Goal: Information Seeking & Learning: Understand process/instructions

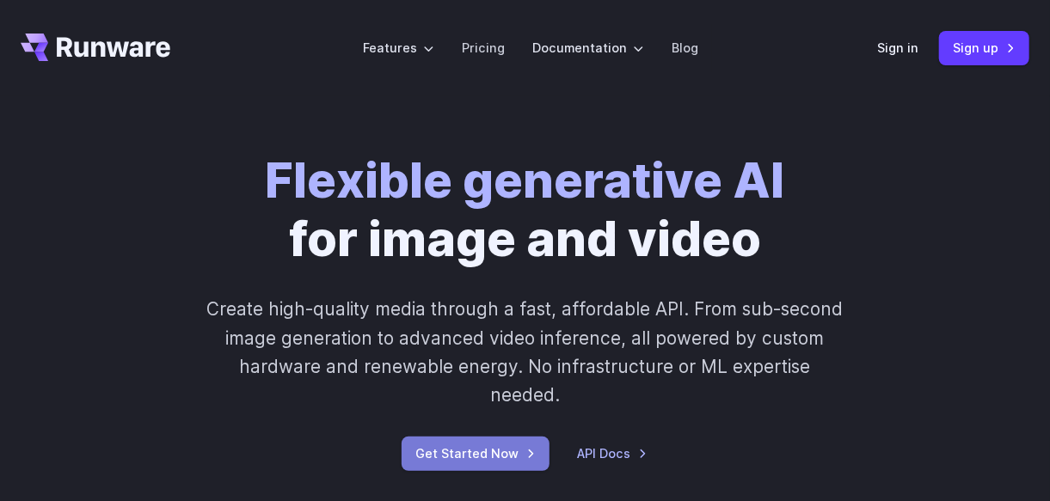
click at [509, 437] on link "Get Started Now" at bounding box center [476, 454] width 148 height 34
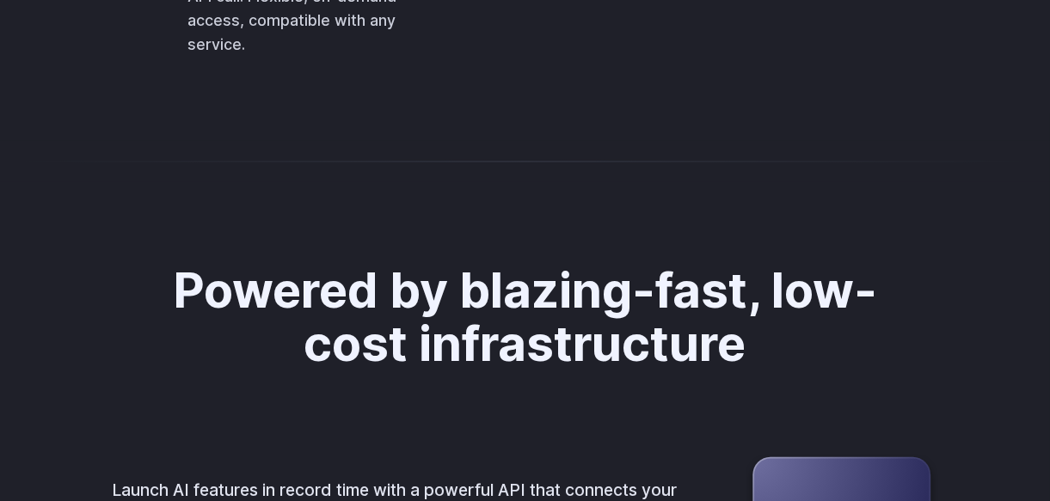
scroll to position [4248, 0]
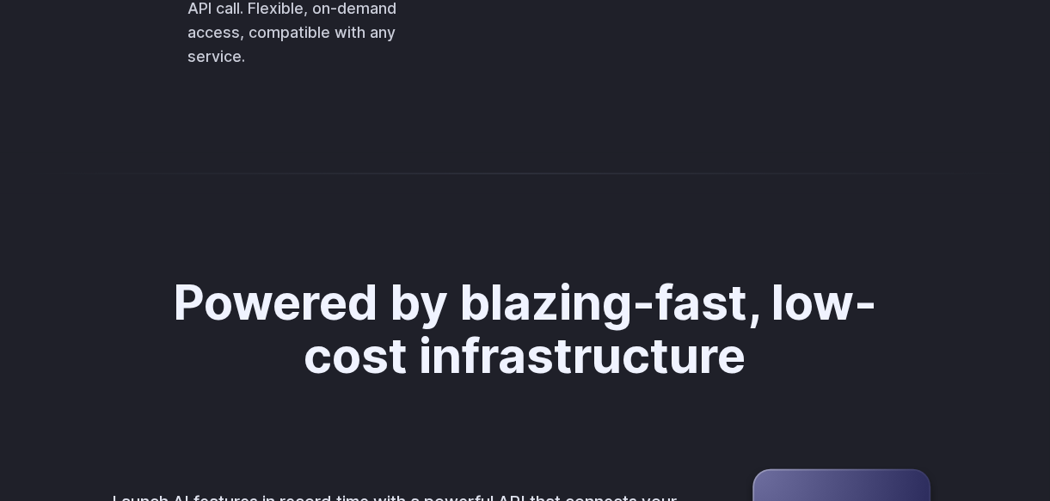
drag, startPoint x: 466, startPoint y: 89, endPoint x: 734, endPoint y: 352, distance: 375.3
click at [0, 0] on code "[ { "taskType" : "imageInference" , "taskUUID" : "67aa2c57-3301-43ae-aa3b-dd40b…" at bounding box center [0, 0] width 0 height 0
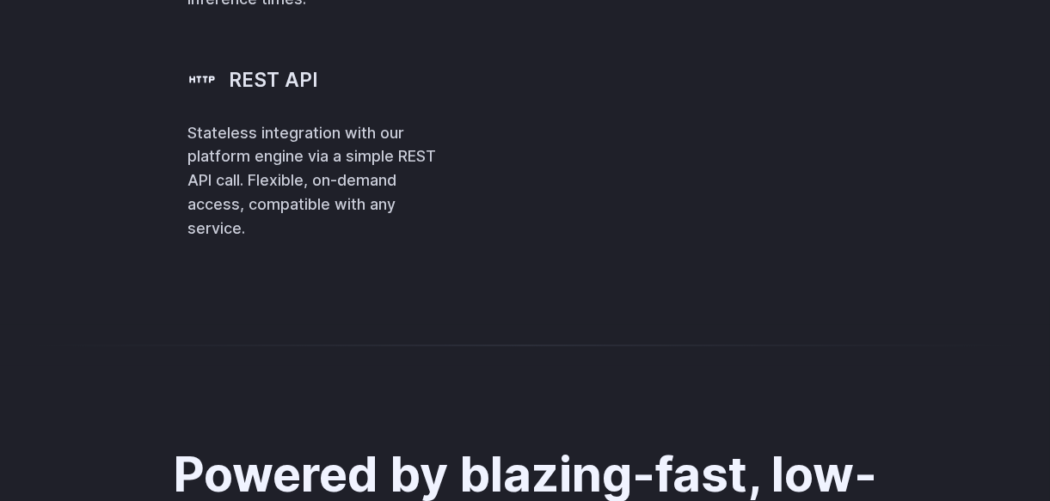
scroll to position [4065, 0]
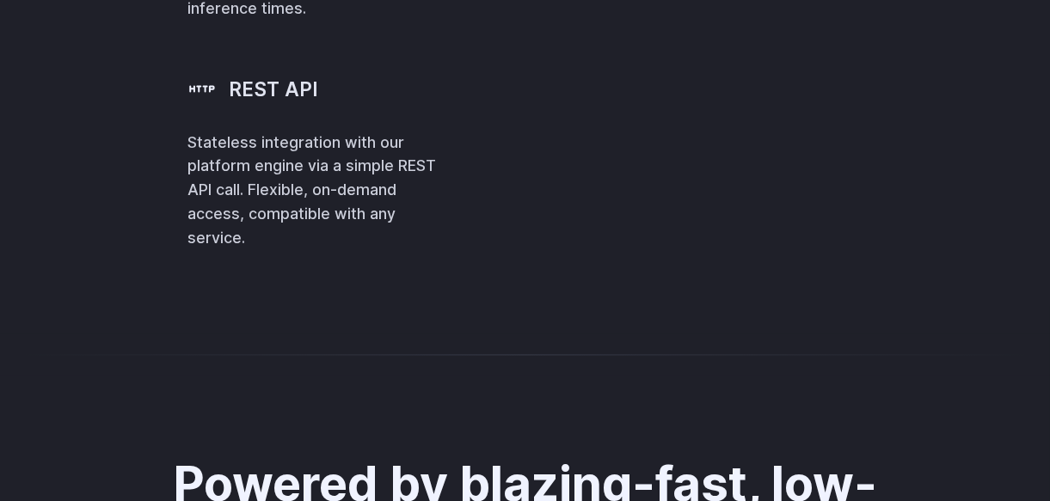
click at [0, 0] on button "Copy" at bounding box center [0, 0] width 0 height 0
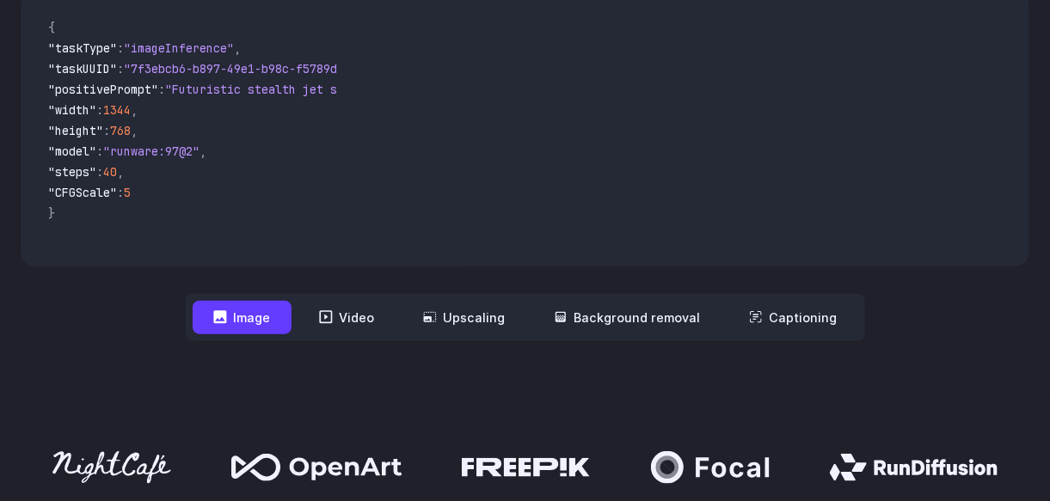
scroll to position [639, 0]
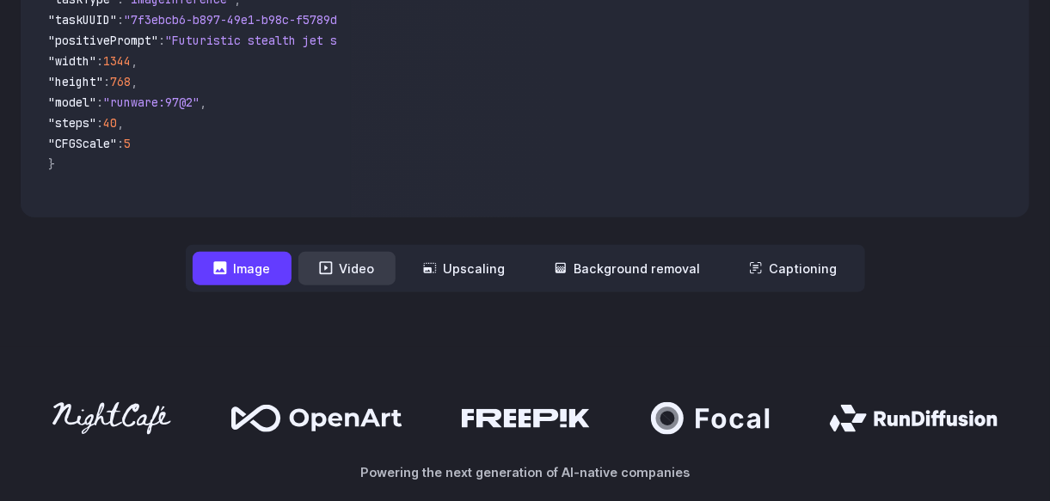
click at [375, 252] on button "Video" at bounding box center [346, 269] width 97 height 34
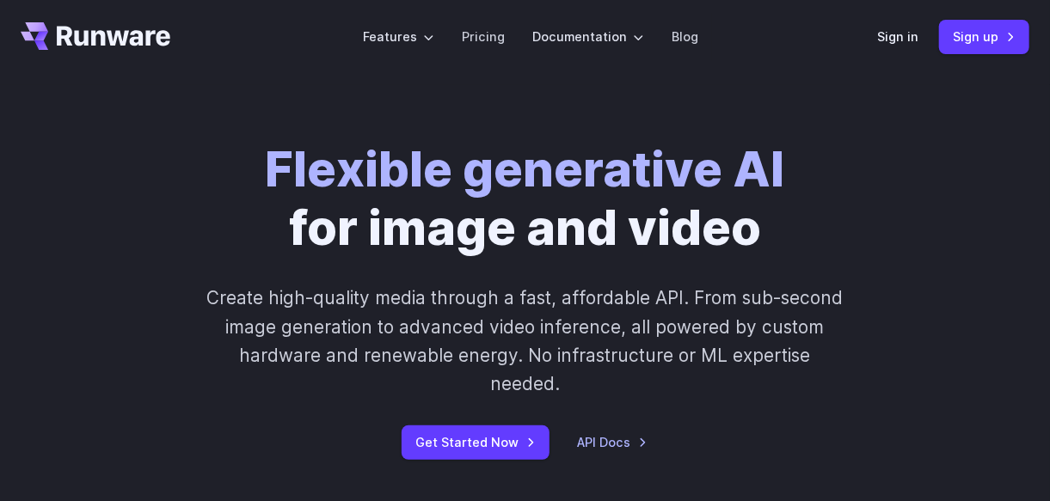
scroll to position [0, 0]
